Goal: Task Accomplishment & Management: Manage account settings

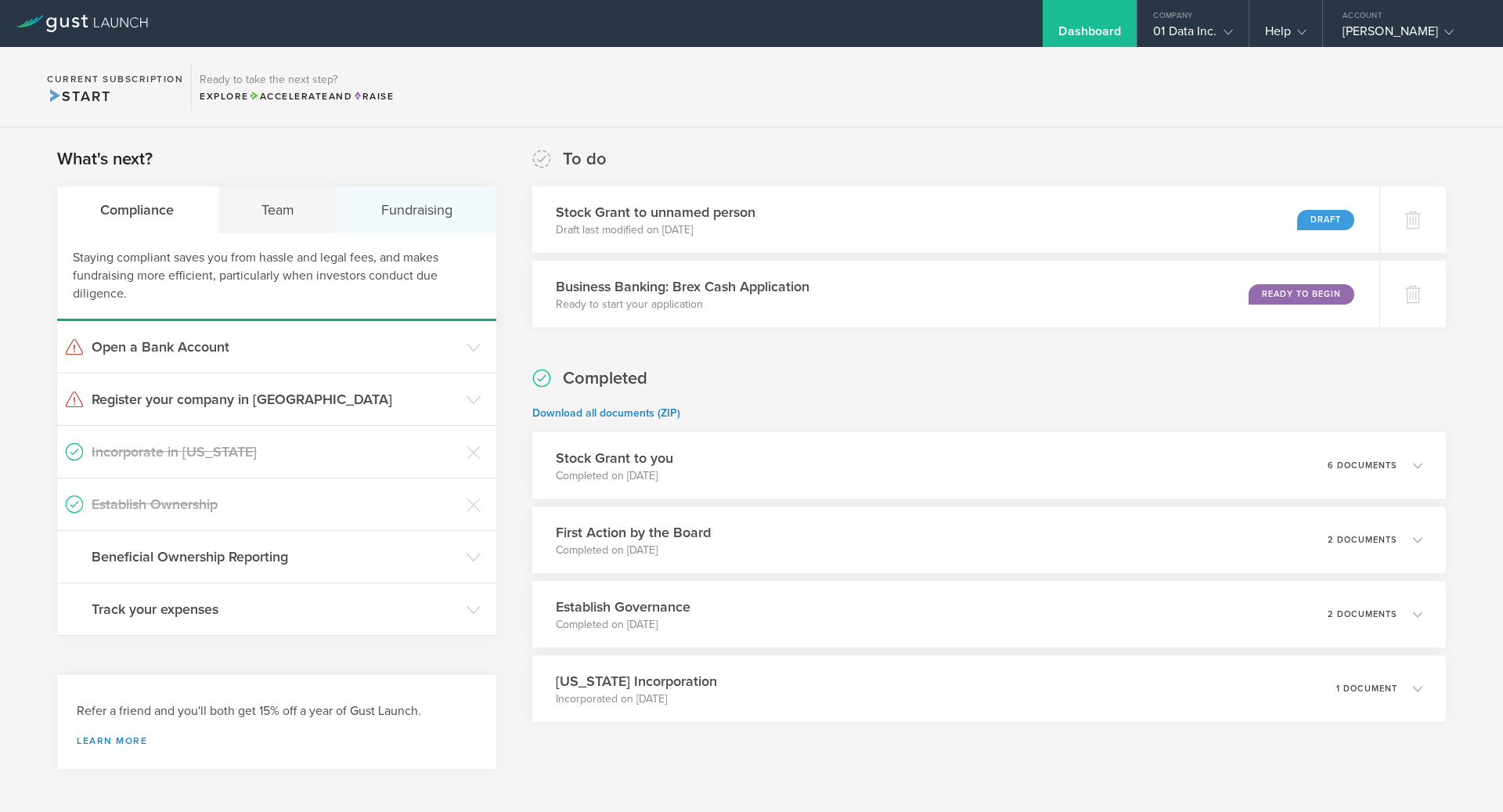
click at [417, 207] on div "Fundraising" at bounding box center [417, 210] width 158 height 47
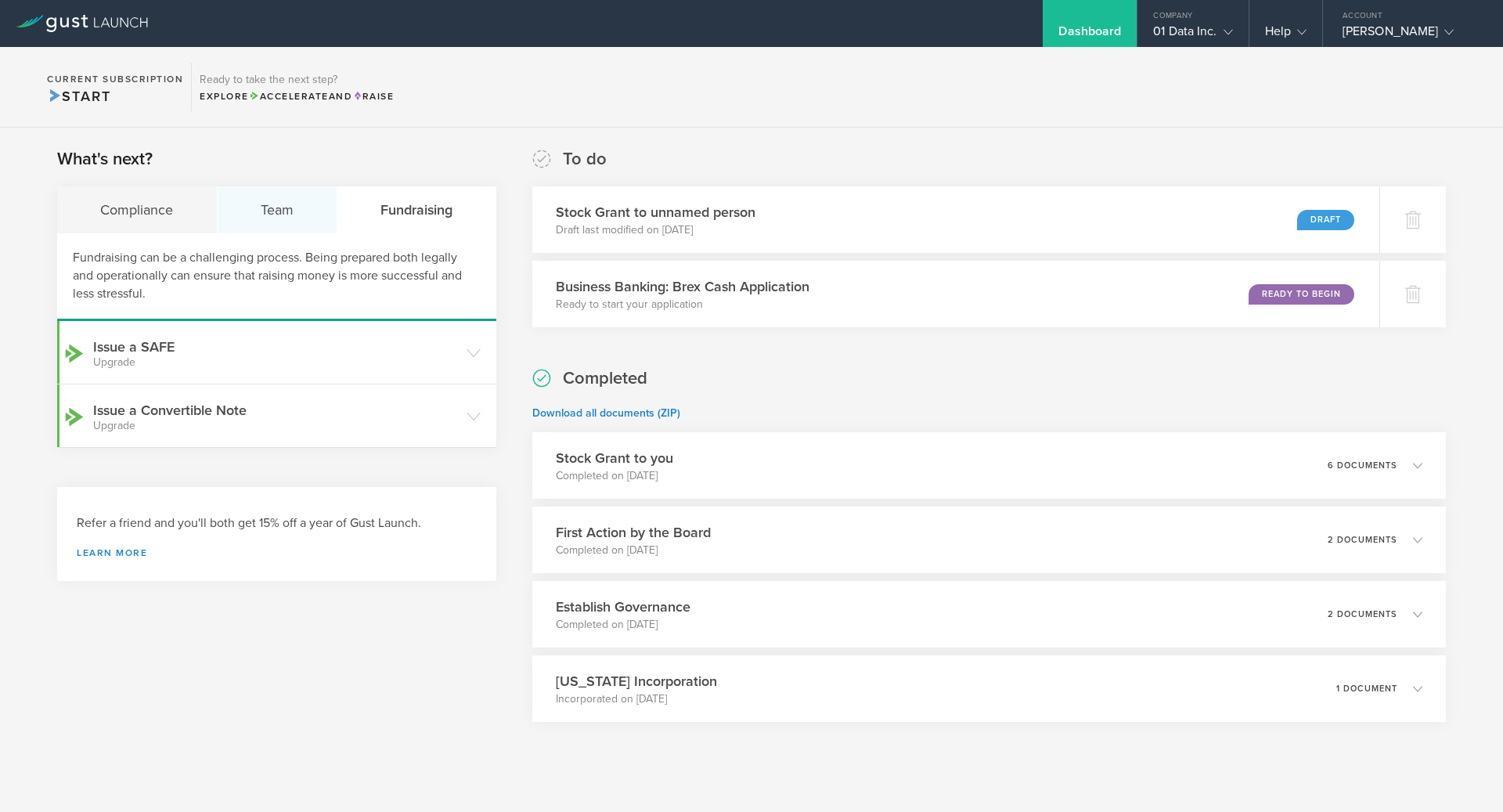
click at [302, 200] on div "Team" at bounding box center [277, 210] width 121 height 47
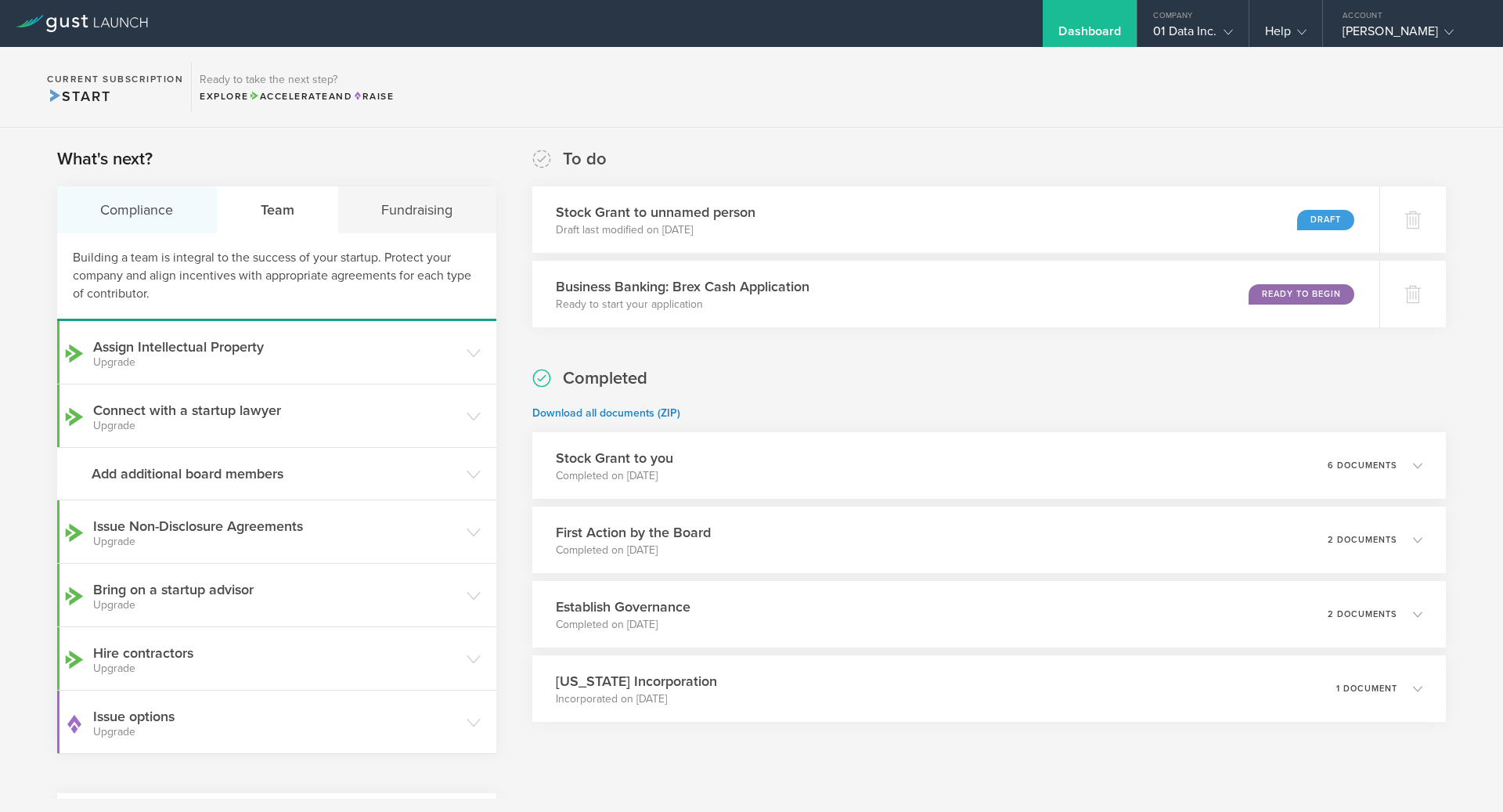
click at [138, 222] on div "Compliance" at bounding box center [137, 210] width 161 height 47
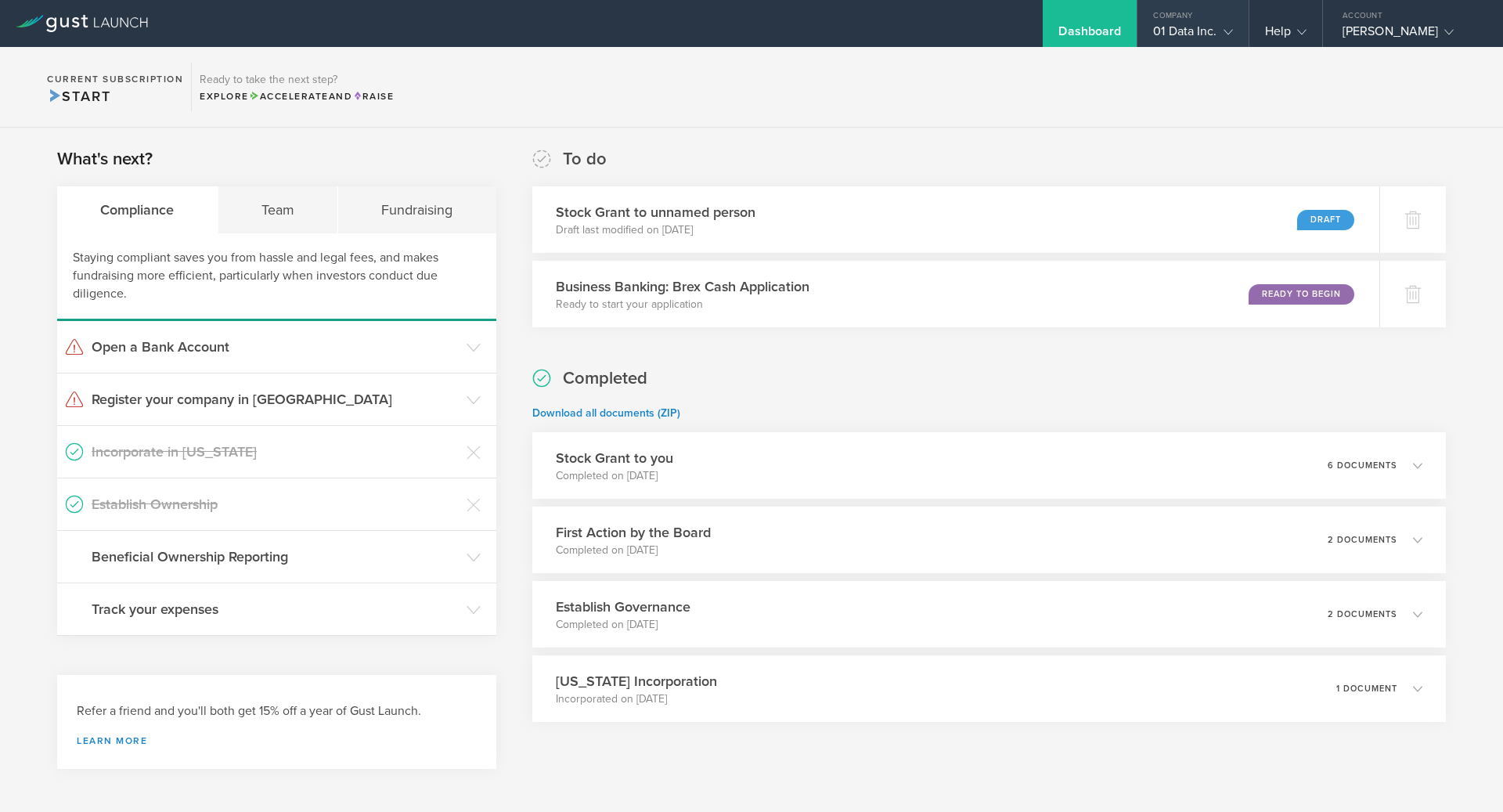
click at [1167, 34] on div "01 Data Inc." at bounding box center [1192, 35] width 79 height 24
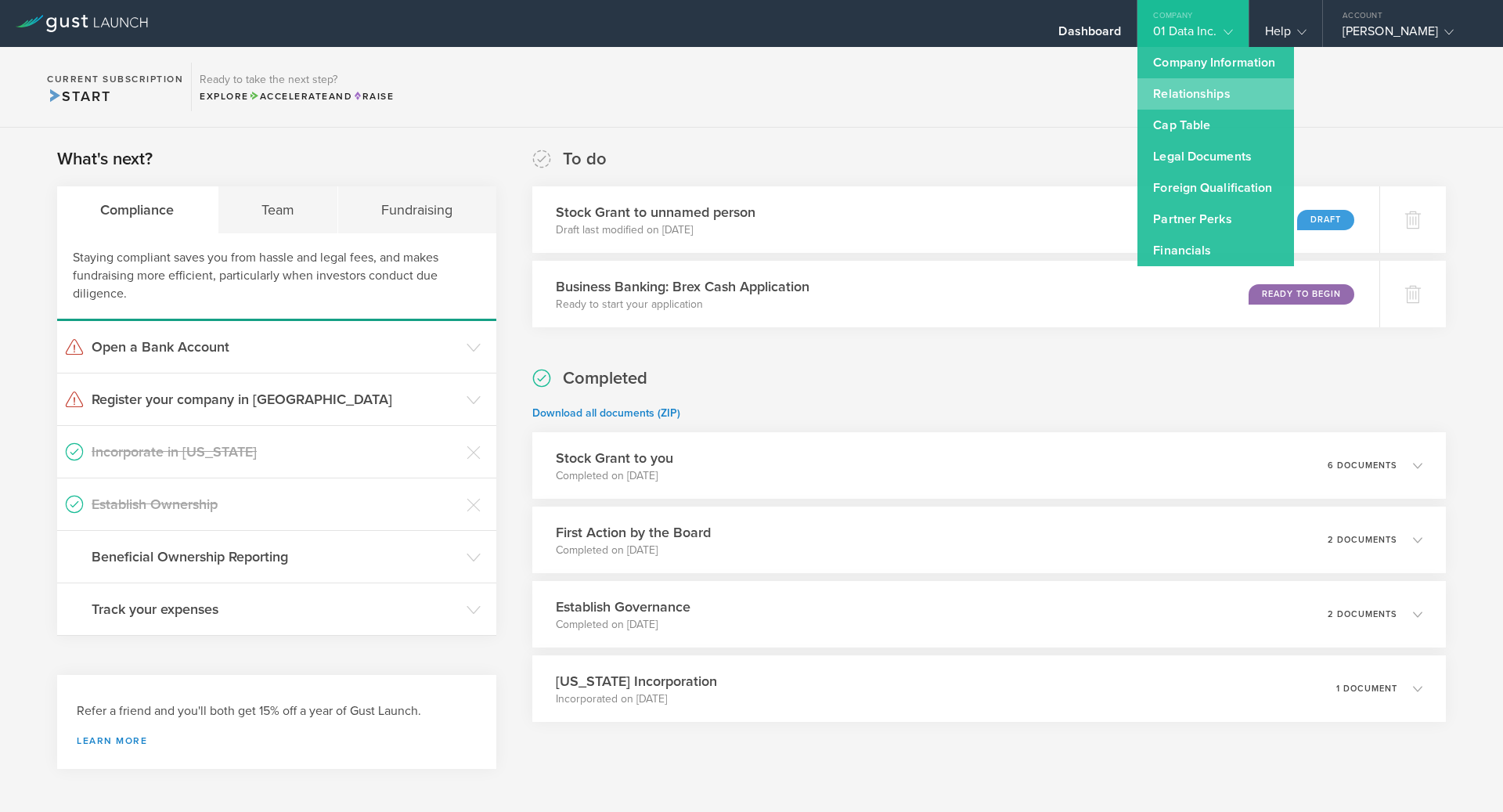
click at [1159, 78] on link "Relationships" at bounding box center [1216, 94] width 156 height 31
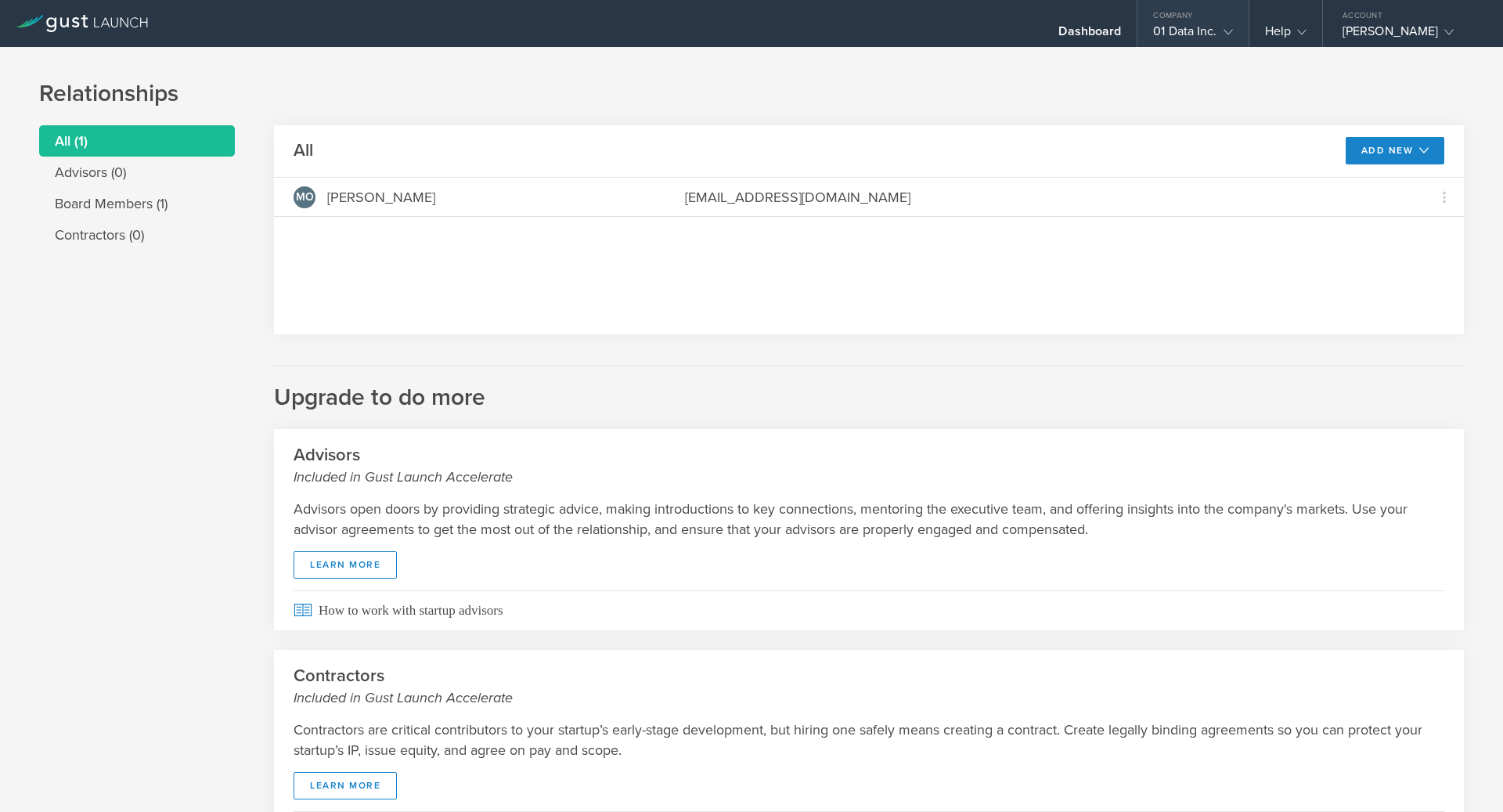
click at [1197, 31] on div "01 Data Inc." at bounding box center [1192, 35] width 79 height 24
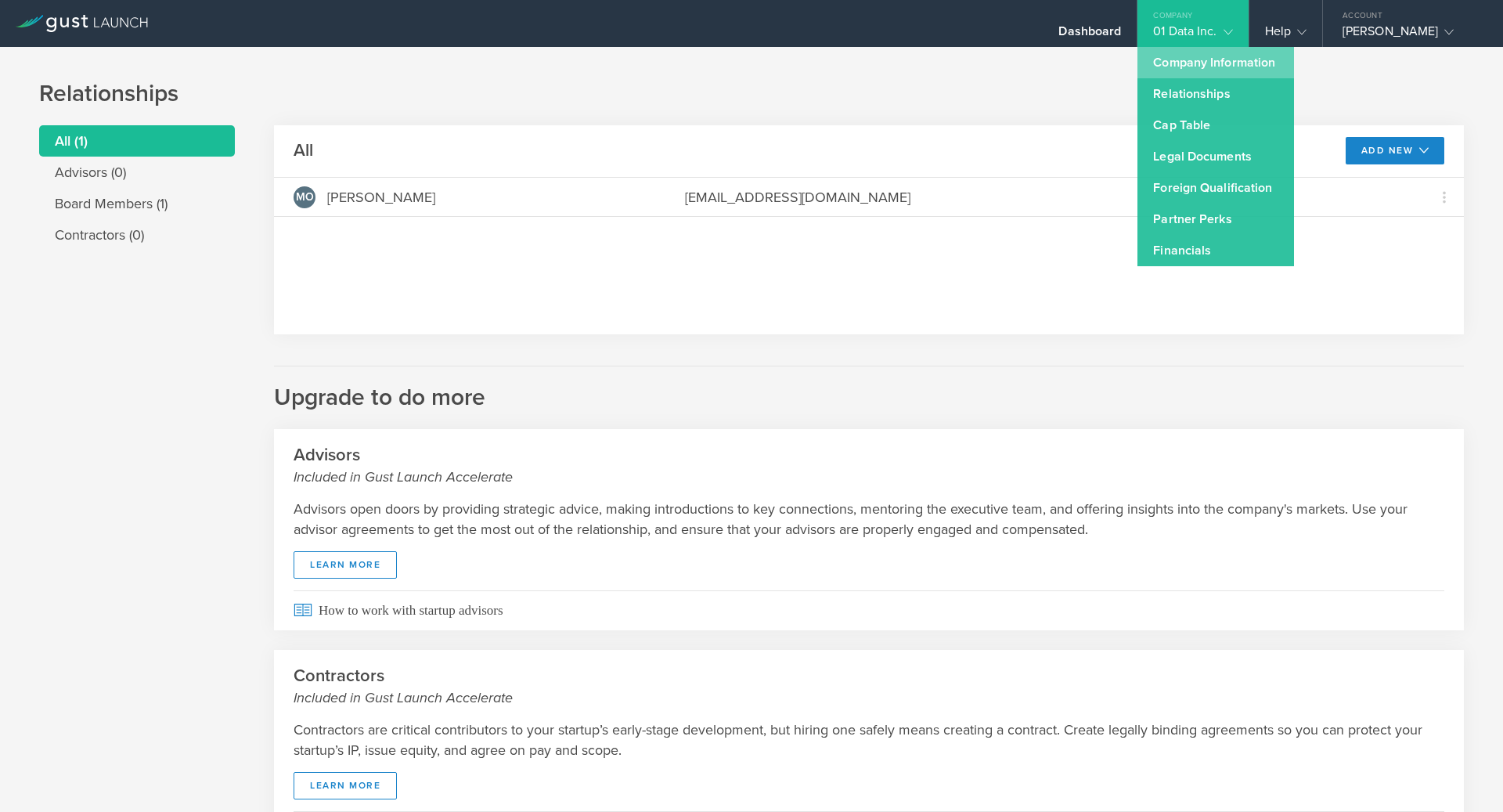
click at [1198, 65] on link "Company Information" at bounding box center [1216, 63] width 156 height 31
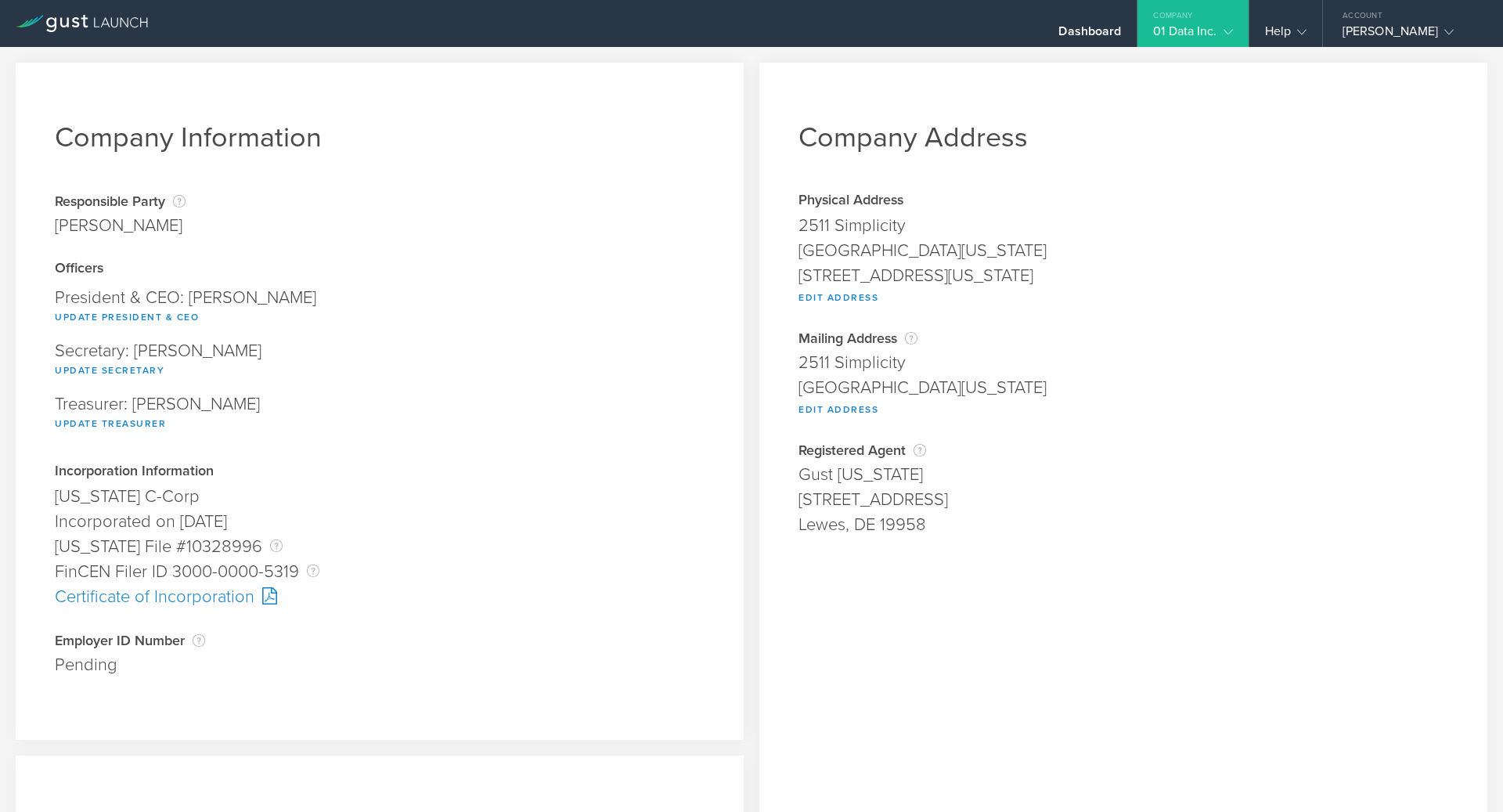
click at [82, 667] on div "Pending" at bounding box center [379, 665] width 650 height 25
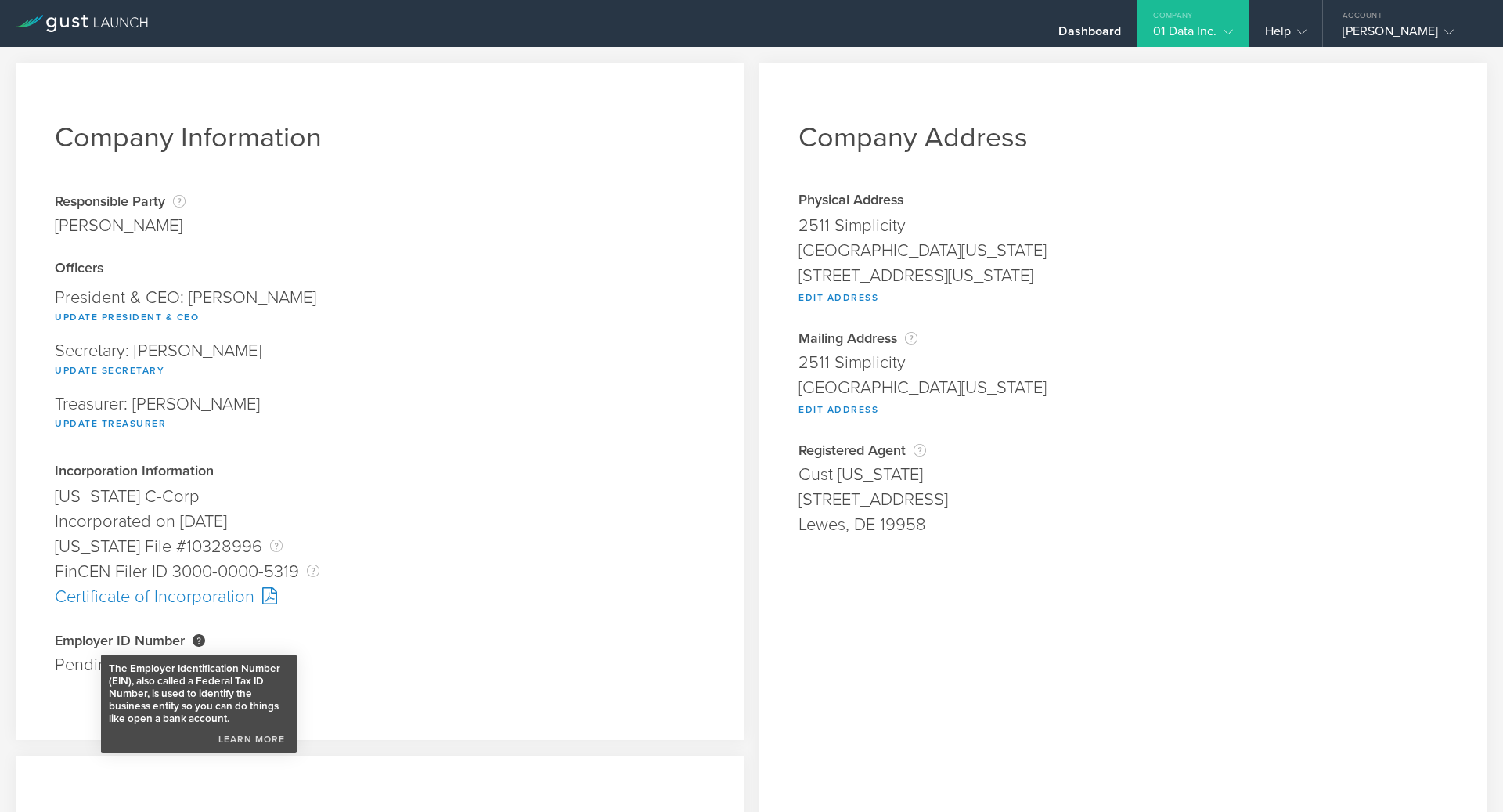
click at [199, 642] on div "The Employer Identification Number (EIN), also called a Federal Tax ID Number, …" at bounding box center [199, 640] width 13 height 13
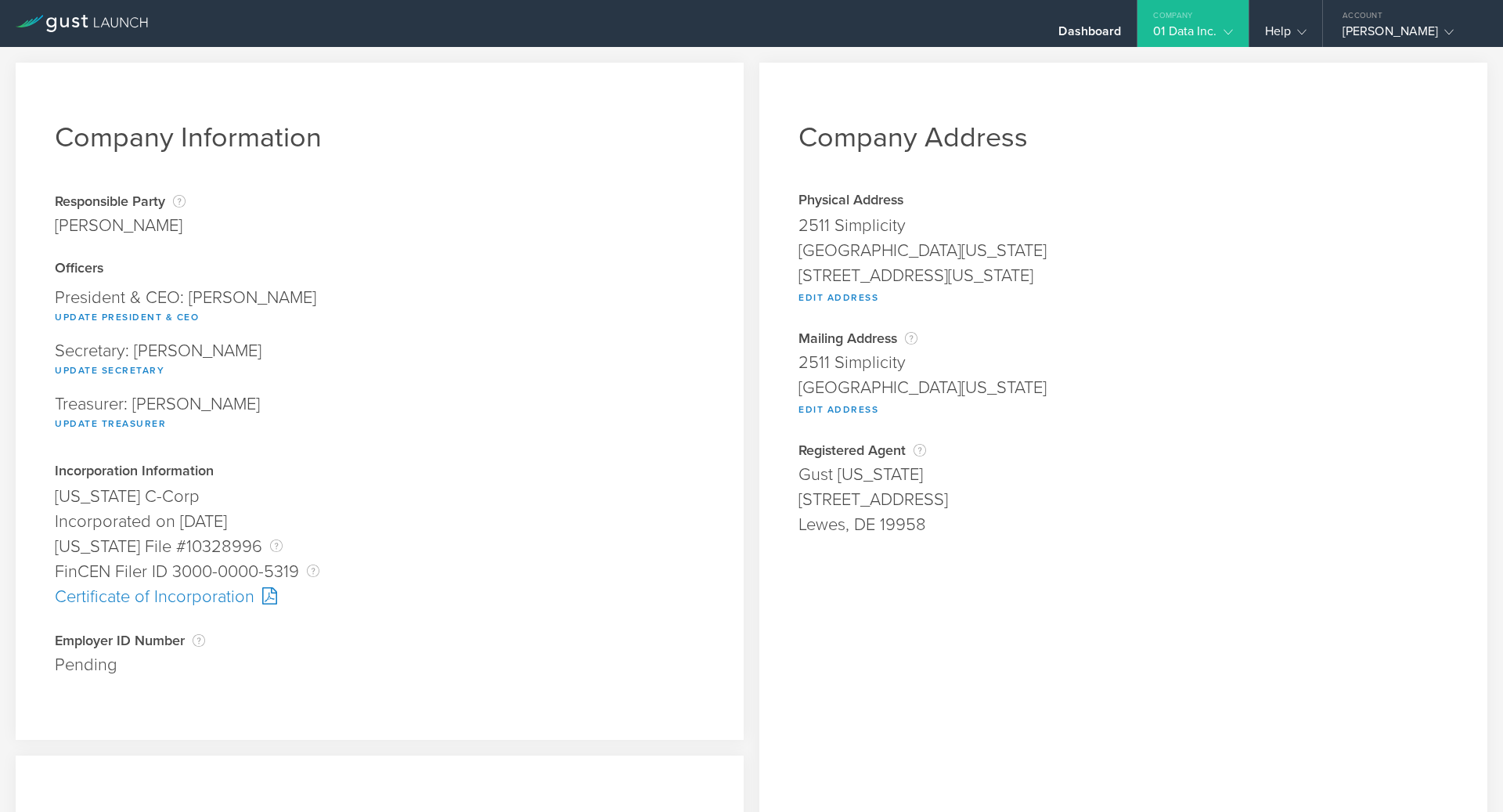
click at [404, 416] on div "Update Treasurer" at bounding box center [379, 423] width 650 height 20
